Goal: Navigation & Orientation: Find specific page/section

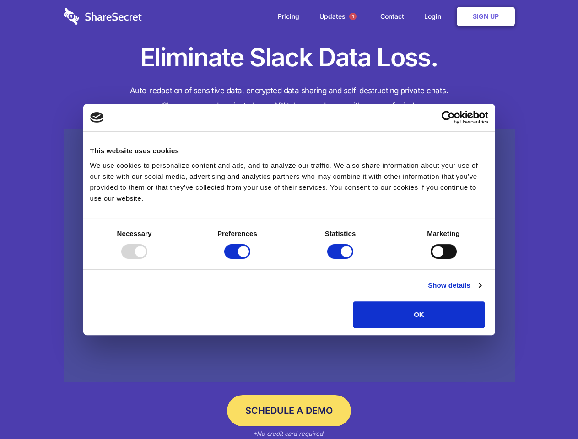
click at [147, 259] on div at bounding box center [134, 251] width 26 height 15
click at [250, 259] on input "Preferences" at bounding box center [237, 251] width 26 height 15
checkbox input "false"
click at [341, 259] on input "Statistics" at bounding box center [340, 251] width 26 height 15
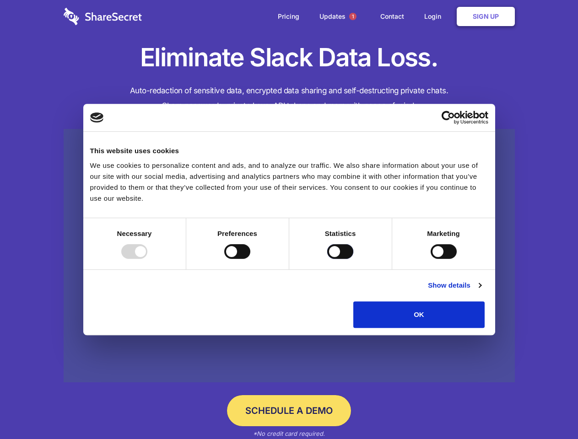
checkbox input "false"
click at [431, 259] on input "Marketing" at bounding box center [444, 251] width 26 height 15
checkbox input "true"
click at [481, 291] on link "Show details" at bounding box center [454, 285] width 53 height 11
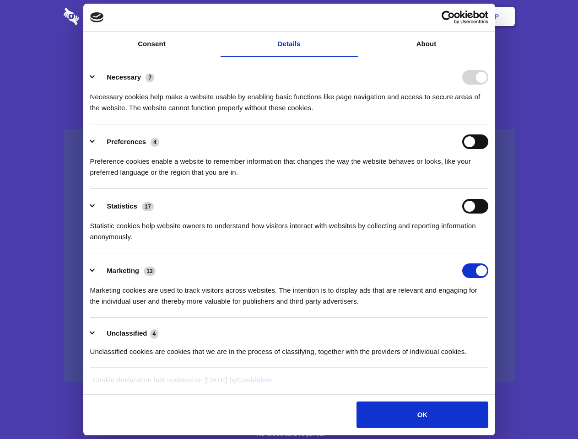
click at [488, 189] on li "Preferences 4 Preference cookies enable a website to remember information that …" at bounding box center [289, 156] width 398 height 65
click at [352, 16] on span "1" at bounding box center [352, 16] width 7 height 7
